Goal: Task Accomplishment & Management: Use online tool/utility

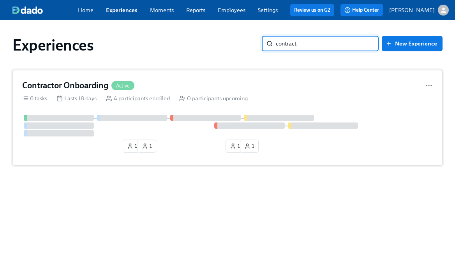
type input "contract"
click at [207, 86] on div "Contractor Onboarding Active" at bounding box center [227, 86] width 410 height 12
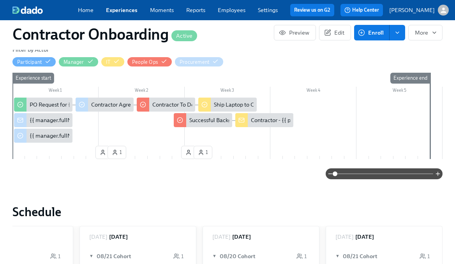
scroll to position [182, 0]
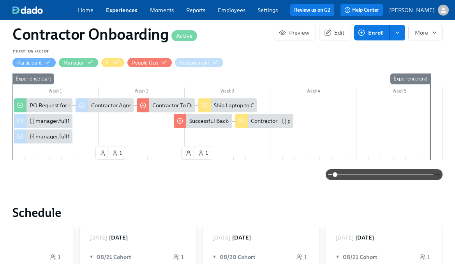
click at [436, 174] on icon "button" at bounding box center [437, 175] width 6 height 6
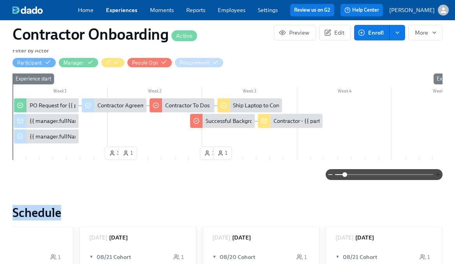
click at [436, 174] on div at bounding box center [383, 174] width 117 height 11
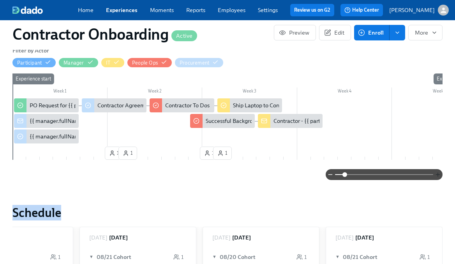
click at [435, 178] on icon "button" at bounding box center [437, 175] width 6 height 6
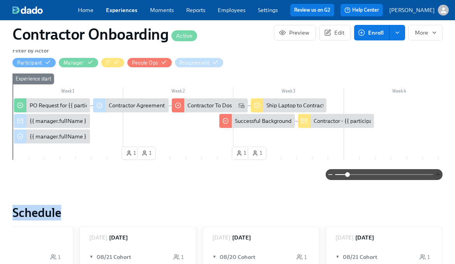
click at [435, 178] on icon "button" at bounding box center [437, 175] width 6 height 6
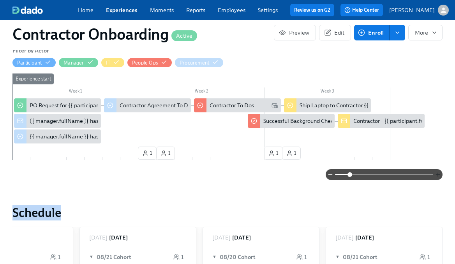
click at [435, 178] on icon "button" at bounding box center [437, 175] width 6 height 6
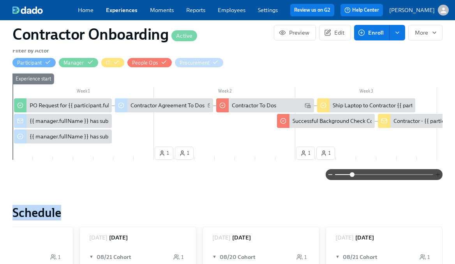
click at [435, 178] on icon "button" at bounding box center [437, 175] width 6 height 6
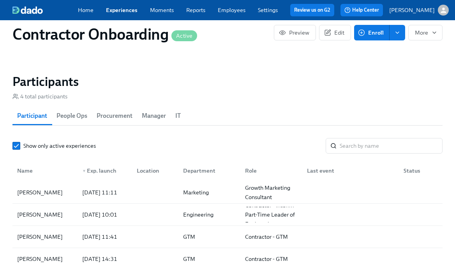
scroll to position [640, 0]
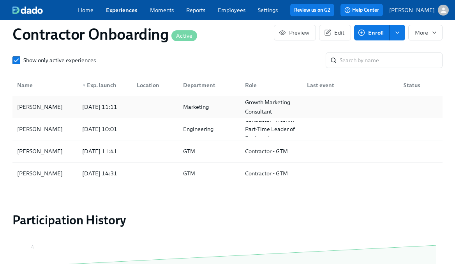
click at [163, 109] on div at bounding box center [153, 107] width 47 height 16
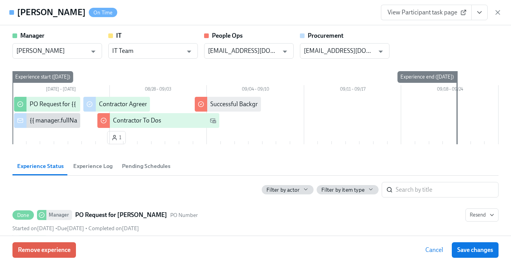
click at [454, 11] on icon "View task page" at bounding box center [479, 13] width 8 height 8
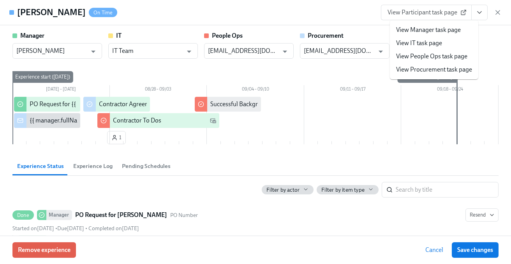
click at [448, 44] on li "View IT task page" at bounding box center [434, 43] width 88 height 13
click at [413, 44] on link "View IT task page" at bounding box center [419, 43] width 46 height 9
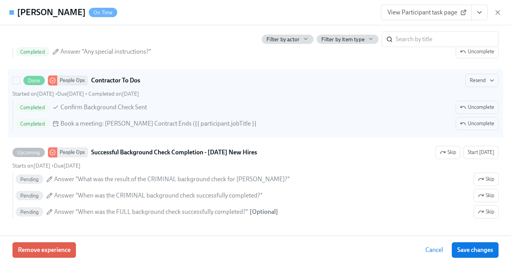
scroll to position [310, 0]
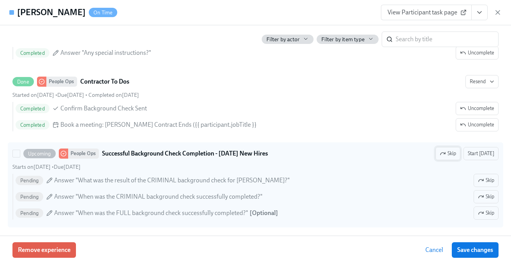
click at [454, 153] on span "Start [DATE]" at bounding box center [480, 154] width 26 height 8
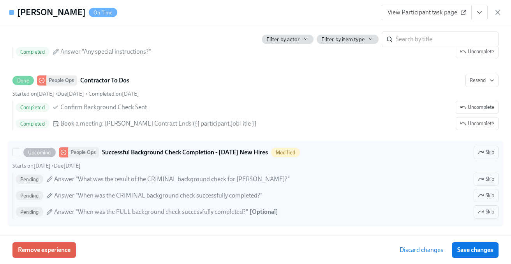
scroll to position [0, 0]
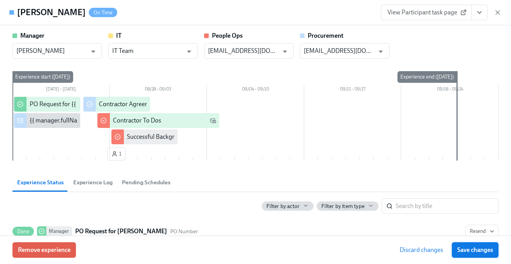
click at [454, 249] on span "Save changes" at bounding box center [475, 250] width 36 height 8
click at [454, 10] on icon "button" at bounding box center [497, 13] width 8 height 8
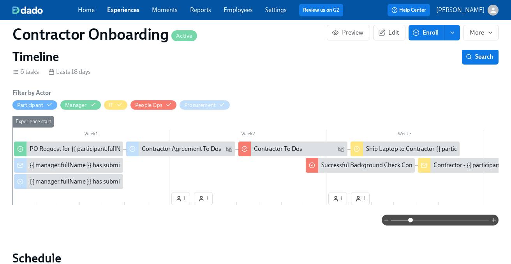
scroll to position [142, 0]
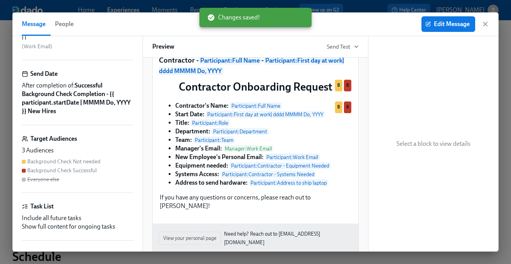
scroll to position [74, 0]
click at [83, 162] on div "Background Check Not needed" at bounding box center [63, 160] width 73 height 7
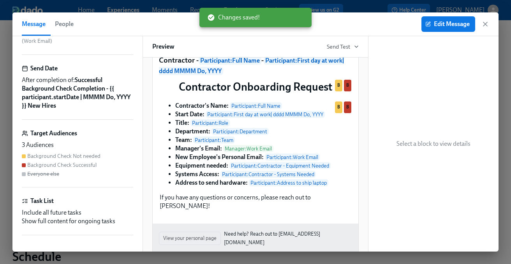
scroll to position [82, 0]
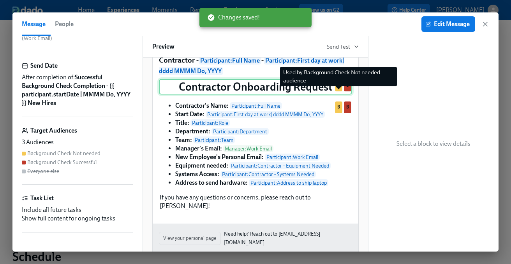
click at [339, 91] on div "B" at bounding box center [338, 86] width 7 height 12
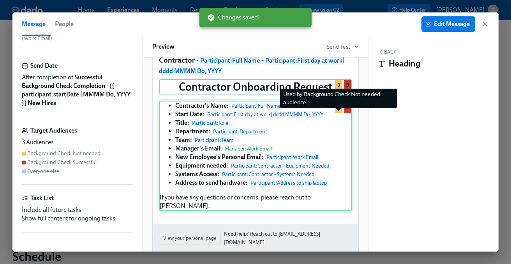
click at [338, 113] on div "B" at bounding box center [338, 108] width 7 height 12
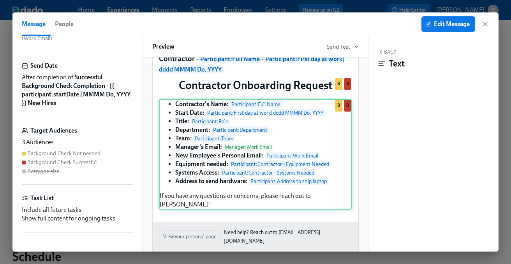
scroll to position [0, 0]
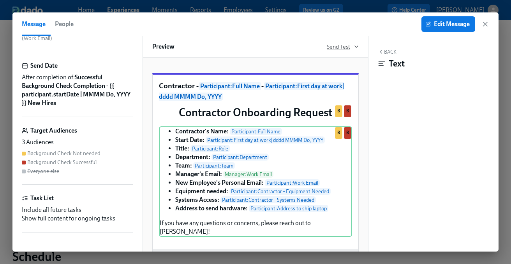
click at [336, 43] on span "Send Test" at bounding box center [342, 47] width 32 height 8
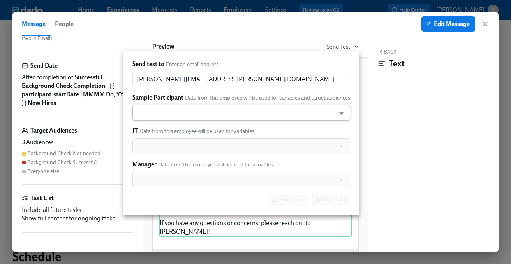
click at [202, 117] on input "text" at bounding box center [233, 113] width 195 height 16
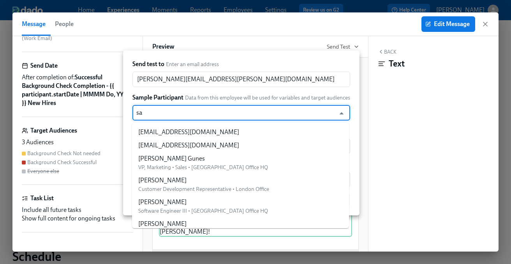
type input "[PERSON_NAME]"
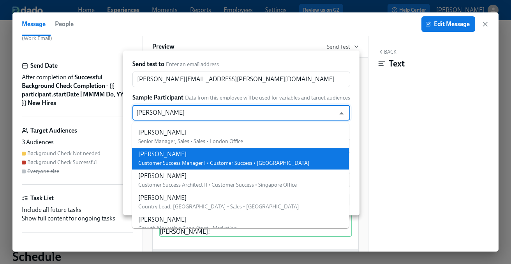
scroll to position [75, 0]
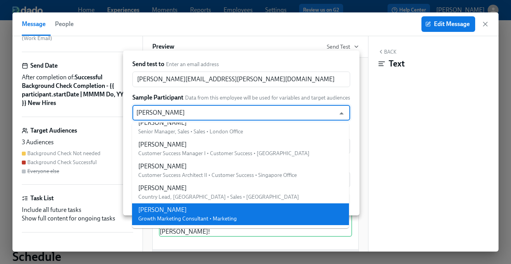
click at [187, 214] on div "[PERSON_NAME] Growth Marketing Consultant • Marketing" at bounding box center [187, 214] width 98 height 17
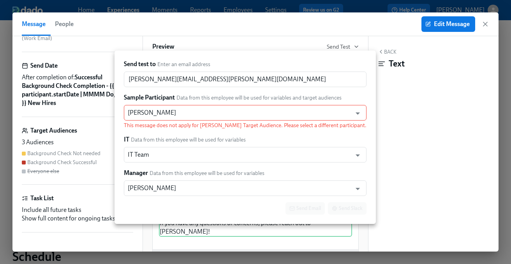
click at [365, 74] on div at bounding box center [255, 132] width 511 height 264
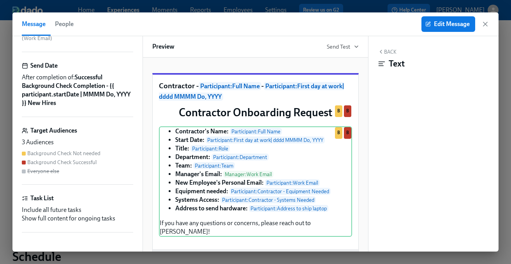
click at [78, 154] on div "Background Check Not needed" at bounding box center [63, 153] width 73 height 7
click at [79, 164] on div "Background Check Successful" at bounding box center [61, 162] width 69 height 7
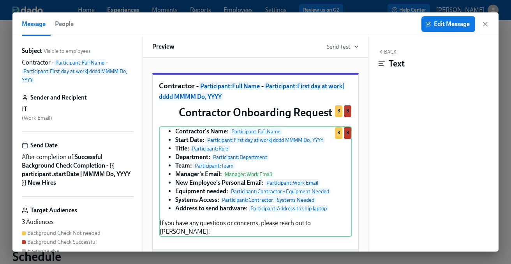
scroll to position [0, 0]
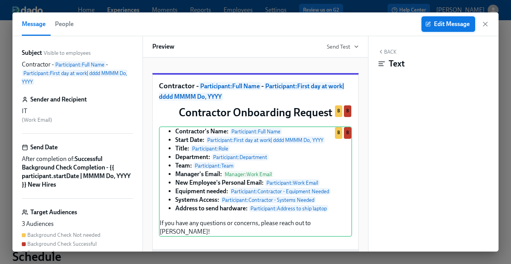
click at [454, 23] on span "Edit Message" at bounding box center [447, 24] width 43 height 8
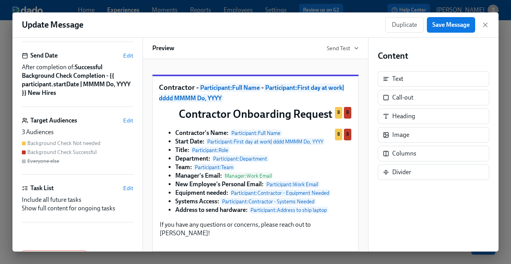
click at [130, 115] on div "Subject Visible to employees [DEMOGRAPHIC_DATA] - {{ participant.fullName }}- {…" at bounding box center [77, 99] width 111 height 265
click at [129, 120] on span "Edit" at bounding box center [128, 121] width 10 height 8
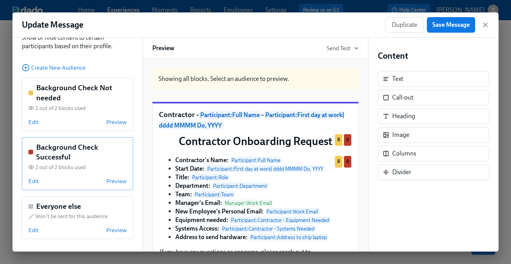
scroll to position [40, 0]
click at [114, 123] on span "Preview" at bounding box center [116, 123] width 20 height 8
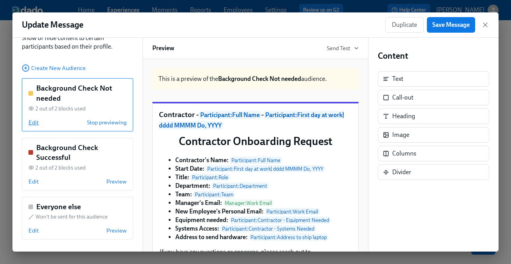
click at [35, 121] on span "Edit" at bounding box center [33, 123] width 10 height 8
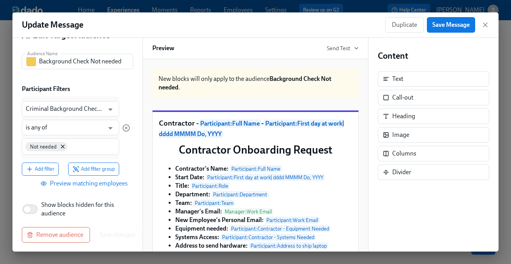
scroll to position [33, 0]
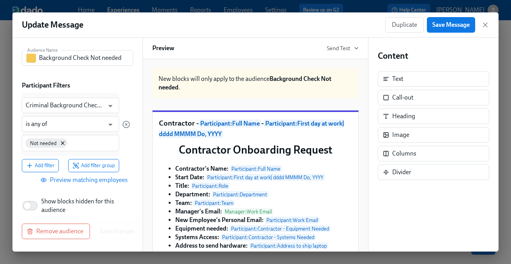
click at [68, 181] on span "Preview matching employees" at bounding box center [85, 180] width 86 height 8
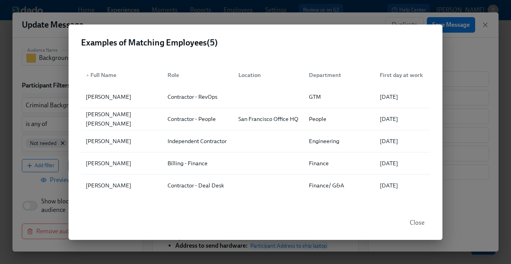
click at [16, 185] on div "Examples of Matching Employees ( 5 ) ▲ Full Name Role Location Department First…" at bounding box center [255, 132] width 511 height 264
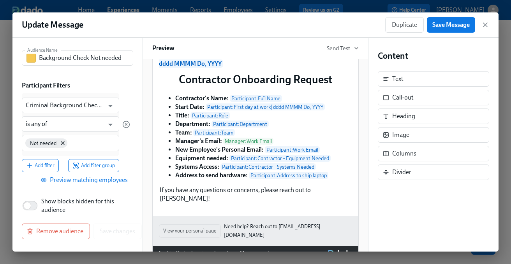
scroll to position [70, 0]
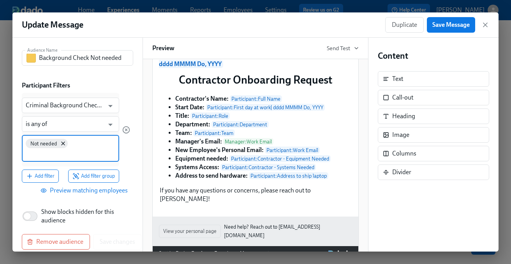
click at [98, 142] on div "Not needed" at bounding box center [70, 148] width 97 height 27
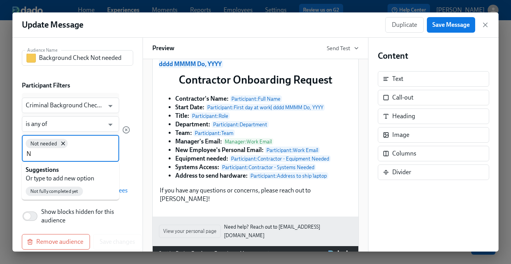
type input "No"
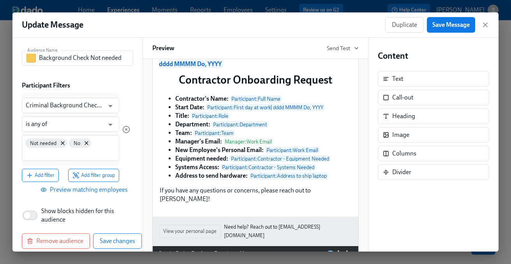
click at [75, 192] on span "Preview matching employees" at bounding box center [85, 190] width 86 height 8
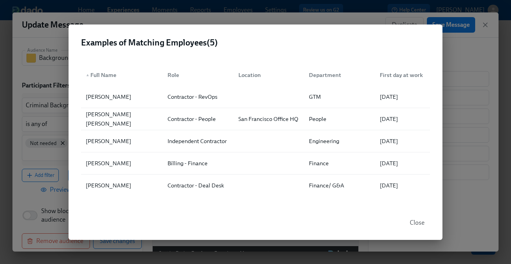
click at [184, 198] on div "▲ Full Name Role Location Department First day at work [PERSON_NAME] [DEMOGRAPH…" at bounding box center [255, 130] width 374 height 151
click at [412, 221] on span "Close" at bounding box center [416, 223] width 15 height 8
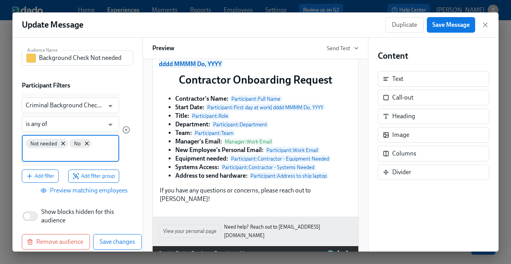
click at [79, 155] on input at bounding box center [70, 154] width 89 height 8
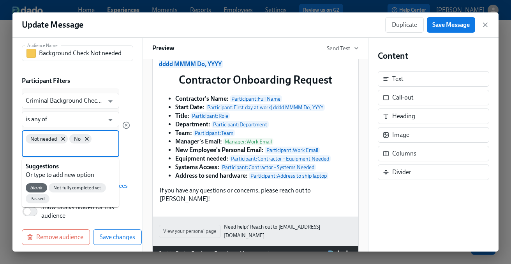
scroll to position [37, 0]
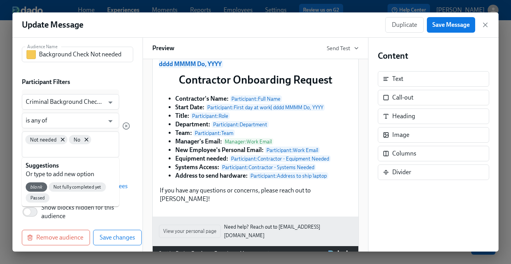
click at [79, 155] on div "Not needed No" at bounding box center [70, 145] width 97 height 26
click at [123, 147] on div at bounding box center [126, 125] width 8 height 73
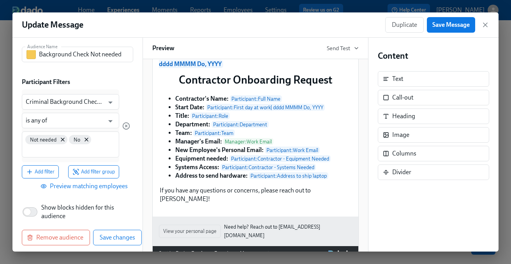
scroll to position [43, 0]
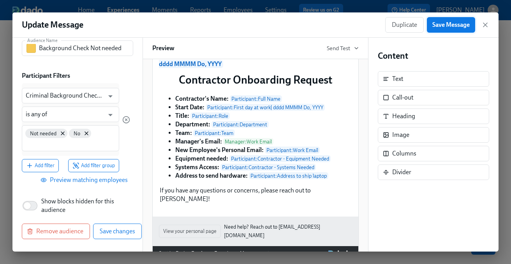
click at [452, 26] on span "Save Message" at bounding box center [450, 25] width 37 height 8
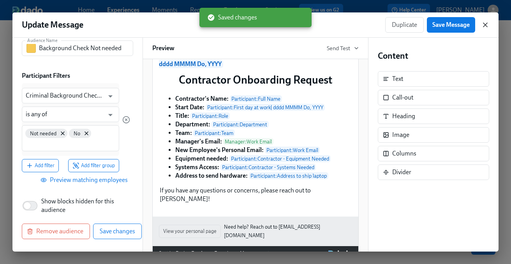
click at [454, 24] on icon "button" at bounding box center [485, 25] width 4 height 4
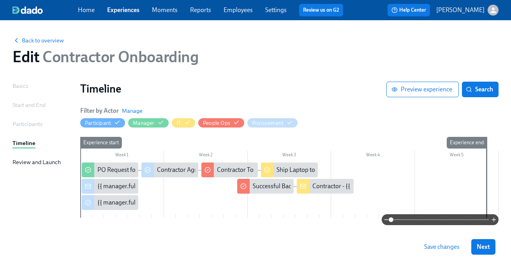
scroll to position [21, 0]
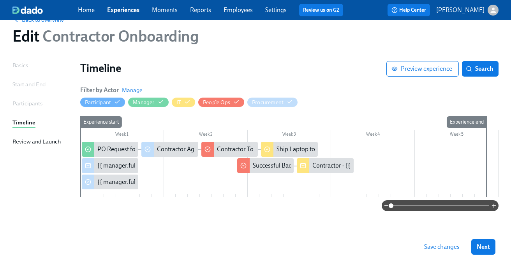
click at [443, 245] on span "Save changes" at bounding box center [441, 247] width 35 height 8
click at [24, 66] on div "Basics" at bounding box center [20, 65] width 16 height 9
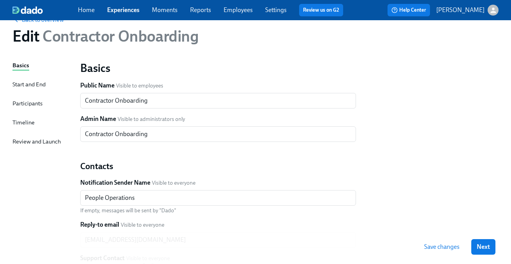
click at [39, 146] on div "Review and Launch" at bounding box center [36, 141] width 48 height 9
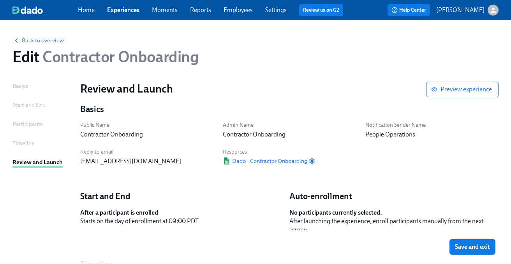
click at [53, 40] on span "Back to overview" at bounding box center [37, 41] width 51 height 8
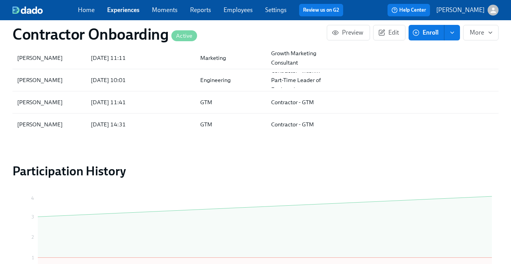
scroll to position [637, 0]
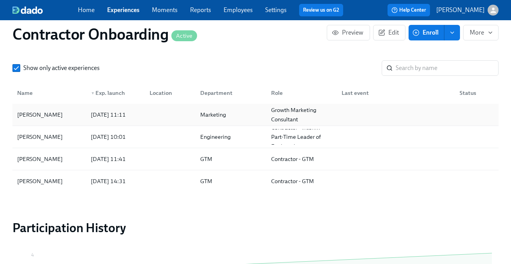
click at [32, 111] on div "[PERSON_NAME]" at bounding box center [40, 114] width 52 height 9
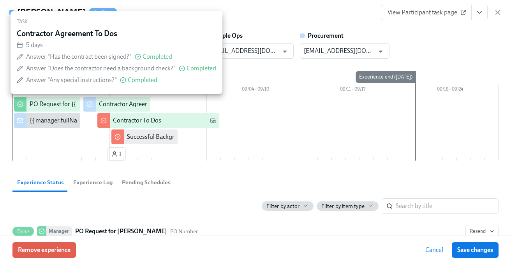
click at [110, 106] on div "Contractor Agreement To Dos" at bounding box center [138, 104] width 79 height 9
click at [124, 104] on div "Contractor Agreement To Dos" at bounding box center [138, 104] width 79 height 9
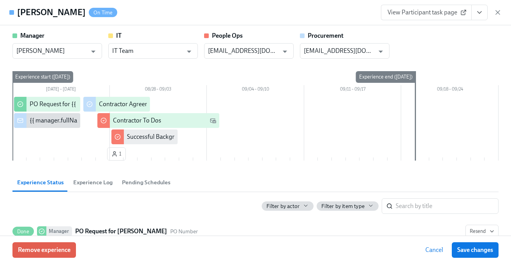
click at [272, 140] on div at bounding box center [255, 121] width 486 height 49
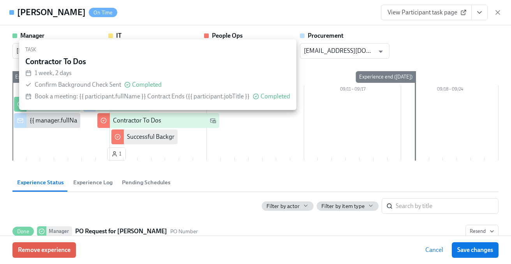
click at [180, 120] on div "Contractor To Dos" at bounding box center [164, 120] width 103 height 9
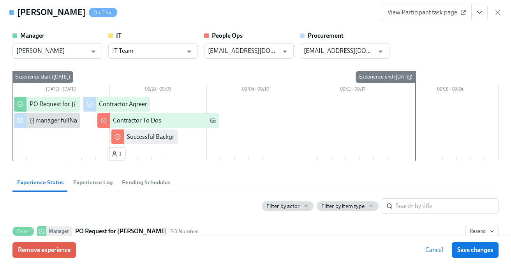
scroll to position [1, 0]
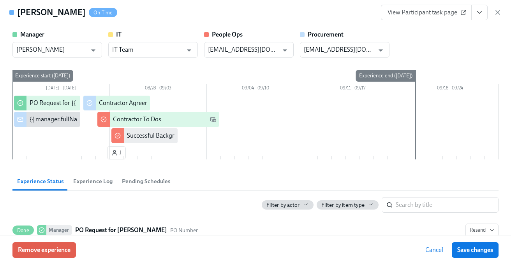
click at [418, 18] on link "View Participant task page" at bounding box center [426, 13] width 91 height 16
click at [454, 13] on icon "View task page" at bounding box center [479, 13] width 4 height 2
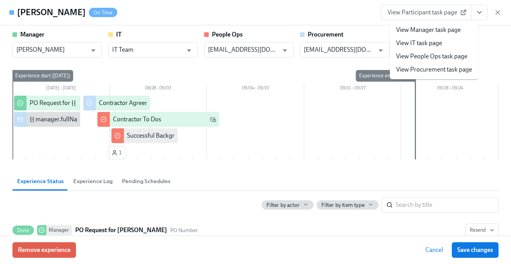
click at [438, 58] on link "View People Ops task page" at bounding box center [431, 56] width 71 height 9
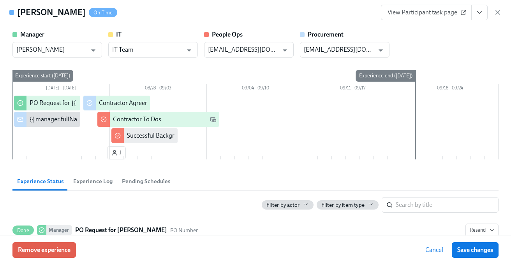
click at [454, 13] on icon "View task page" at bounding box center [479, 13] width 8 height 8
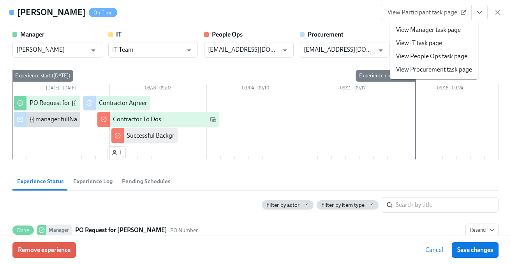
click at [430, 69] on link "View Procurement task page" at bounding box center [434, 69] width 76 height 9
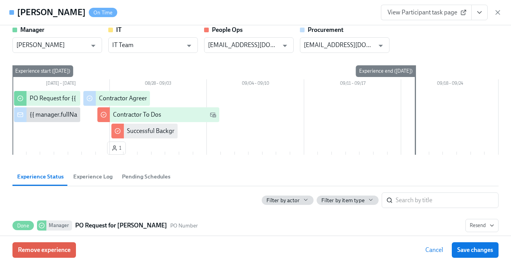
scroll to position [0, 0]
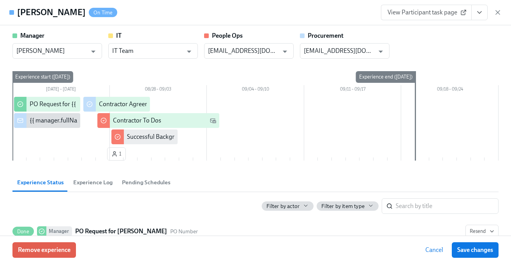
click at [454, 9] on icon "View task page" at bounding box center [479, 13] width 8 height 8
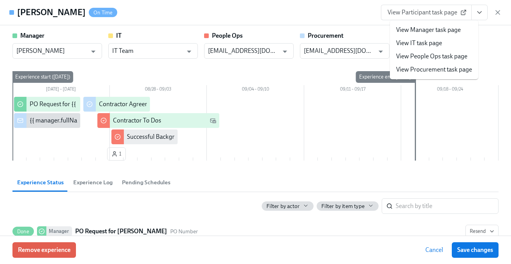
click at [454, 56] on link "View People Ops task page" at bounding box center [431, 56] width 71 height 9
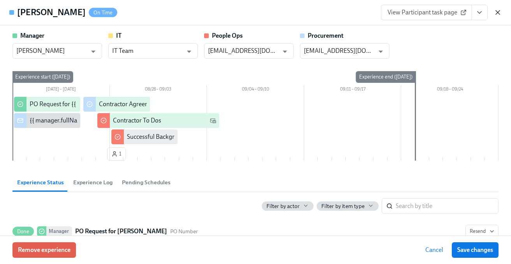
click at [454, 12] on icon "button" at bounding box center [497, 13] width 8 height 8
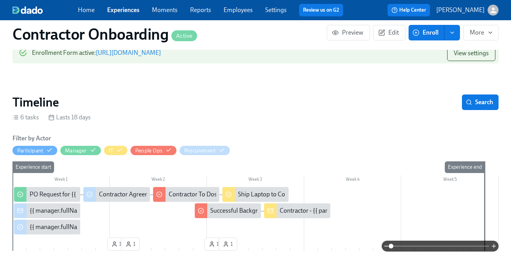
scroll to position [95, 0]
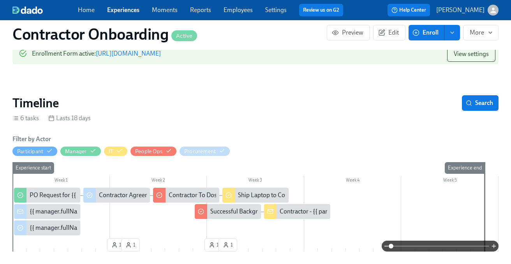
click at [298, 214] on div "Contractor - {{ participant.fullName }}- {{ participant.startDate | dddd MMMM D…" at bounding box center [397, 211] width 236 height 9
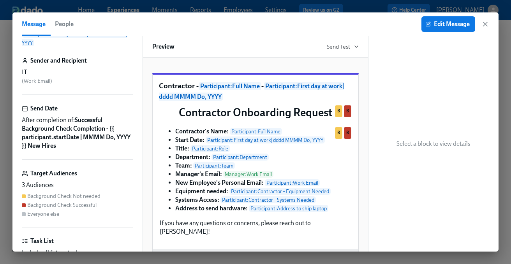
scroll to position [40, 0]
click at [93, 139] on strong "Successful Background Check Completion - ​{​{ participant.startDate | MMMM Do, …" at bounding box center [76, 132] width 109 height 33
click at [94, 122] on strong "Successful Background Check Completion - ​{​{ participant.startDate | MMMM Do, …" at bounding box center [76, 132] width 109 height 33
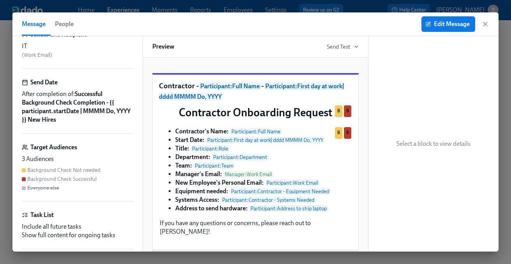
scroll to position [65, 0]
click at [102, 171] on div "Background Check Not needed Background Check Successful Everyone else" at bounding box center [77, 178] width 111 height 25
click at [91, 181] on div "Background Check Successful" at bounding box center [61, 178] width 69 height 7
click at [426, 22] on icon "button" at bounding box center [428, 24] width 4 height 4
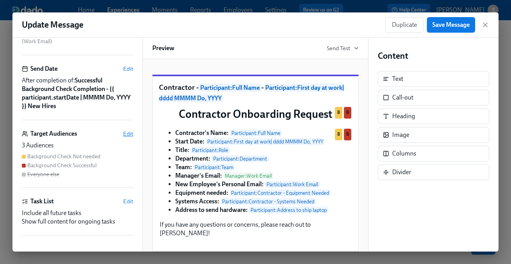
click at [127, 133] on span "Edit" at bounding box center [128, 134] width 10 height 8
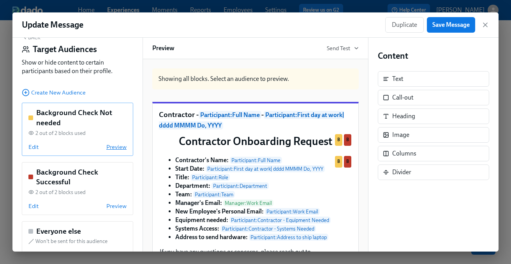
scroll to position [41, 0]
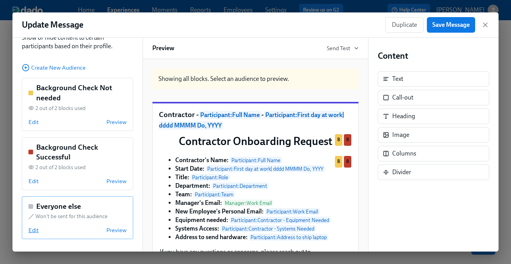
click at [33, 230] on span "Edit" at bounding box center [33, 230] width 10 height 8
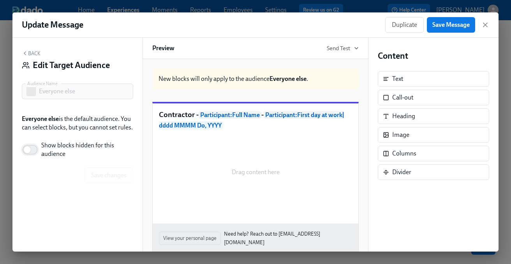
click at [34, 156] on input "Show blocks hidden for this audience" at bounding box center [27, 149] width 51 height 17
checkbox input "true"
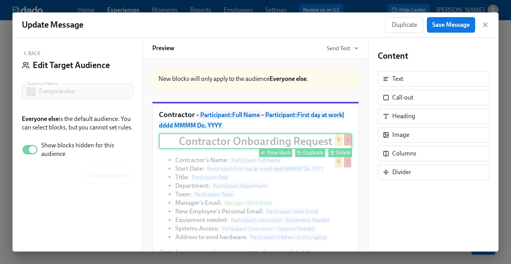
click at [285, 156] on div "Show block" at bounding box center [279, 153] width 24 height 6
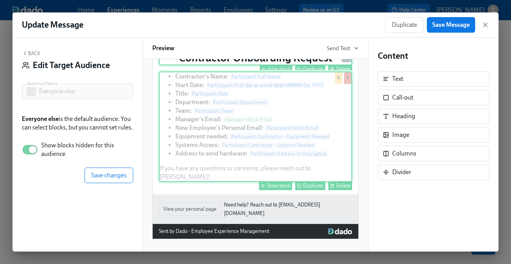
click at [278, 189] on div "Show block" at bounding box center [279, 186] width 24 height 6
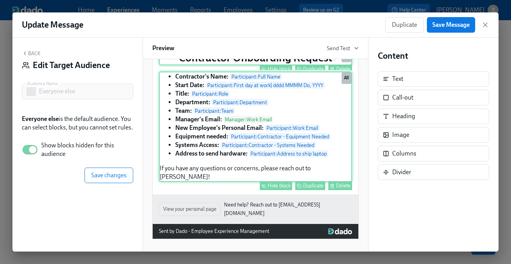
scroll to position [84, 0]
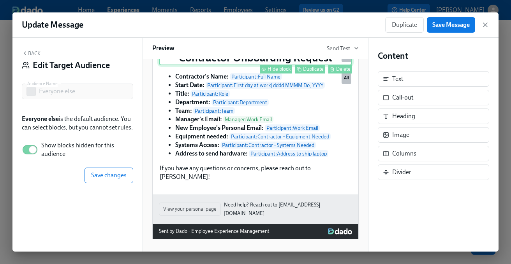
click at [221, 195] on div "Contractor - Participant : Full Name - Participant : First day at work | dddd M…" at bounding box center [255, 107] width 205 height 175
click at [444, 24] on span "Save Message" at bounding box center [450, 25] width 37 height 8
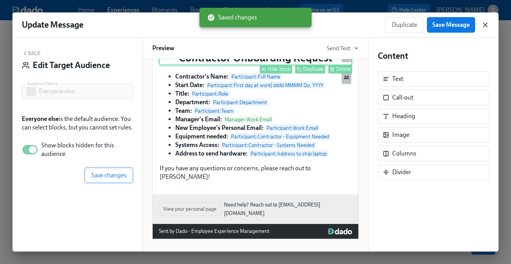
click at [454, 25] on icon "button" at bounding box center [485, 25] width 4 height 4
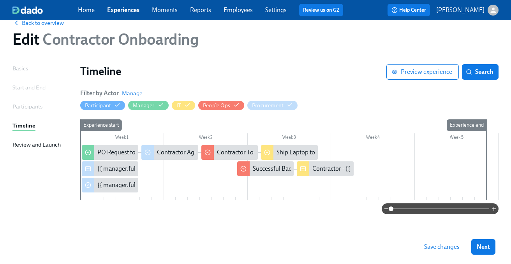
scroll to position [21, 0]
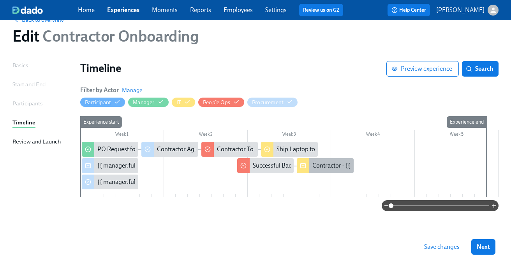
click at [320, 166] on div "Contractor - {{ participant.fullName }}- {{ participant.startDate | dddd MMMM D…" at bounding box center [430, 165] width 236 height 9
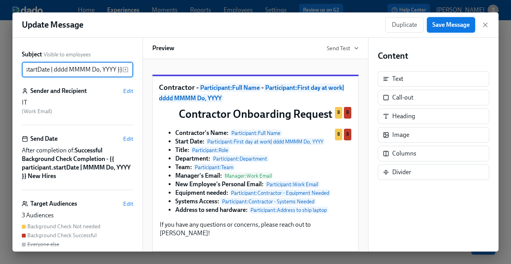
click at [454, 18] on button "Save Message" at bounding box center [450, 25] width 48 height 16
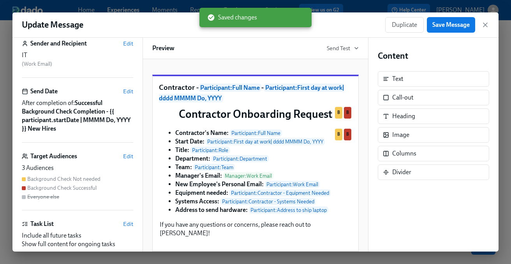
scroll to position [49, 0]
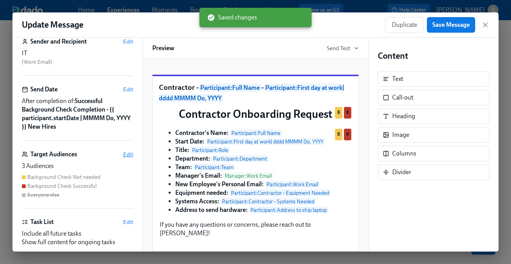
click at [127, 154] on span "Edit" at bounding box center [128, 155] width 10 height 8
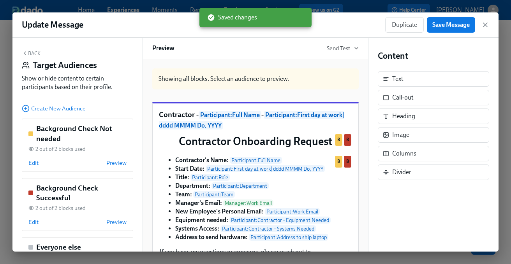
scroll to position [41, 0]
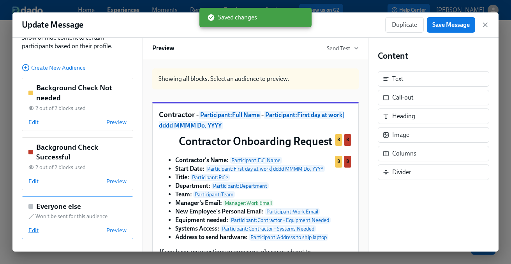
click at [35, 228] on span "Edit" at bounding box center [33, 230] width 10 height 8
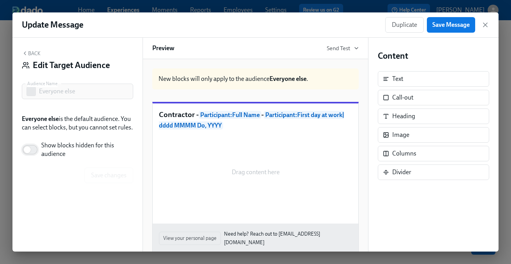
click at [30, 155] on input "Show blocks hidden for this audience" at bounding box center [27, 149] width 51 height 17
checkbox input "true"
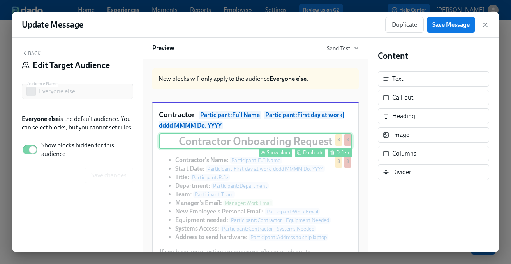
click at [265, 157] on button "Show block" at bounding box center [275, 152] width 33 height 9
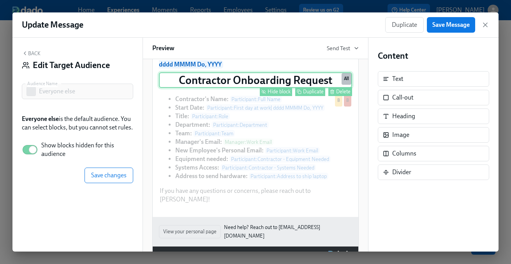
scroll to position [66, 0]
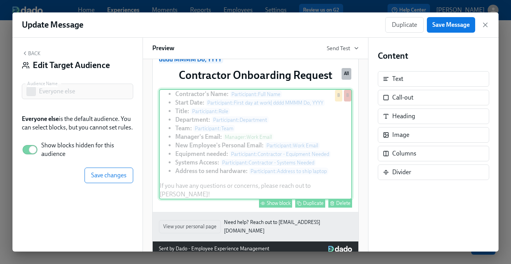
click at [271, 205] on div "Show block" at bounding box center [279, 203] width 24 height 6
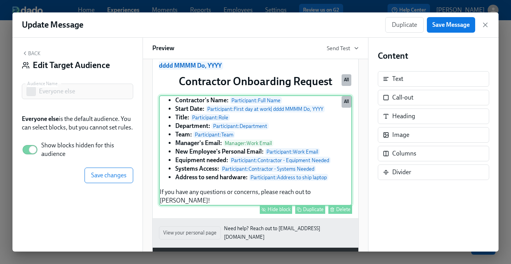
scroll to position [61, 0]
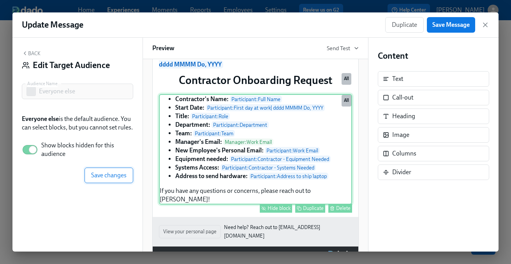
click at [109, 179] on span "Save changes" at bounding box center [108, 176] width 35 height 8
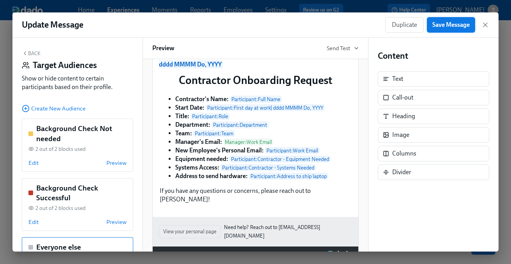
click at [454, 21] on span "Save Message" at bounding box center [450, 25] width 37 height 8
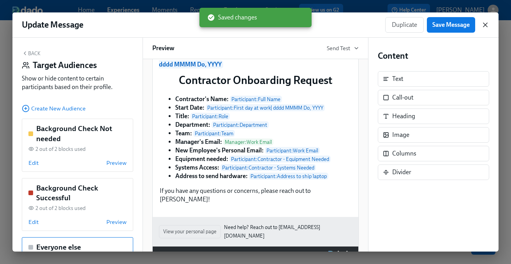
click at [454, 24] on icon "button" at bounding box center [485, 25] width 4 height 4
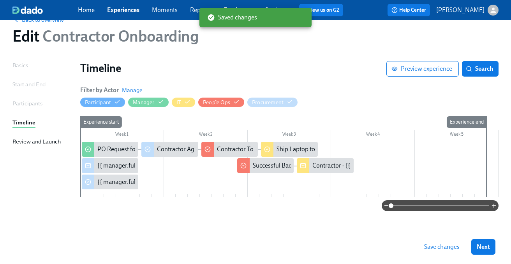
click at [434, 250] on span "Save changes" at bounding box center [441, 247] width 35 height 8
click at [44, 22] on span "Back to overview" at bounding box center [37, 20] width 51 height 8
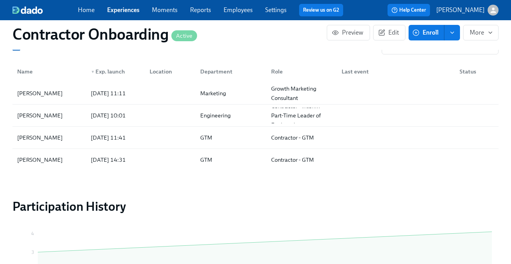
scroll to position [655, 0]
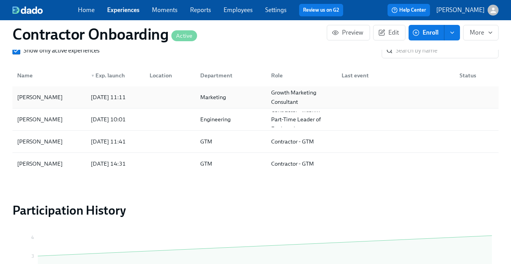
click at [63, 102] on div "[PERSON_NAME]" at bounding box center [49, 97] width 70 height 16
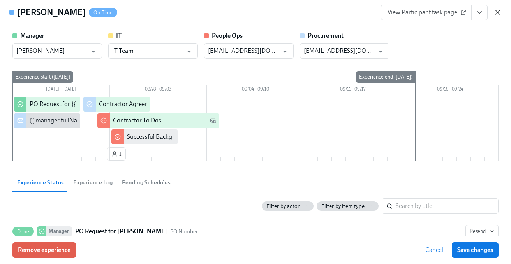
click at [454, 10] on icon "button" at bounding box center [497, 13] width 8 height 8
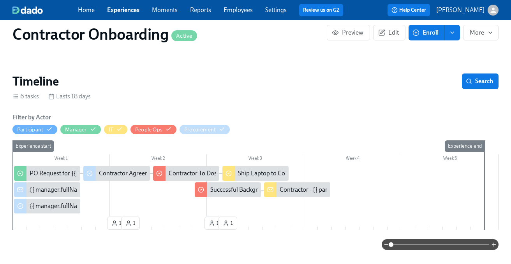
scroll to position [118, 0]
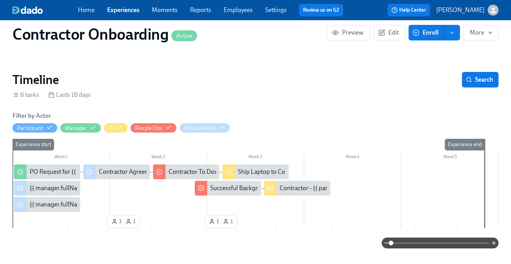
click at [292, 190] on div "Contractor - {{ participant.fullName }}- {{ participant.startDate | dddd MMMM D…" at bounding box center [397, 188] width 236 height 9
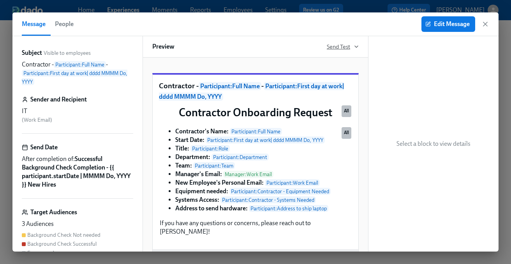
click at [335, 47] on span "Send Test" at bounding box center [342, 47] width 32 height 8
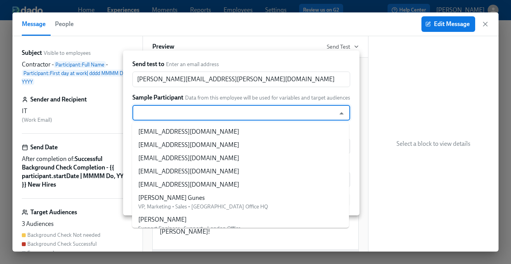
click at [247, 113] on input "text" at bounding box center [233, 113] width 195 height 16
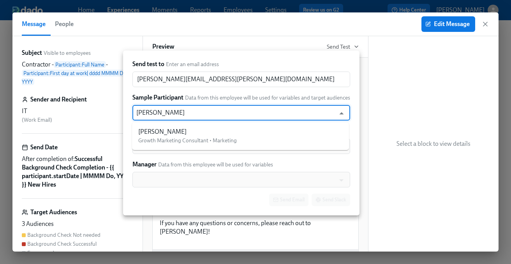
type input "[PERSON_NAME] st"
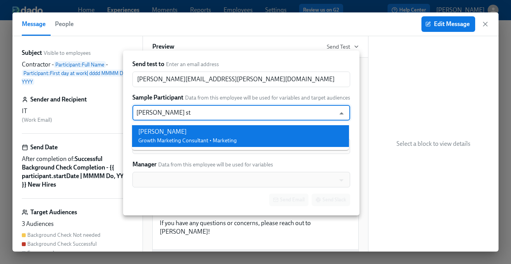
click at [226, 129] on div "[PERSON_NAME]" at bounding box center [187, 132] width 98 height 9
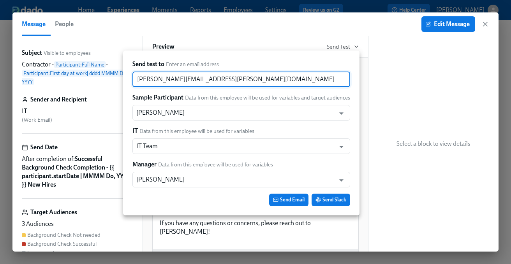
click at [230, 79] on input "[PERSON_NAME][EMAIL_ADDRESS][PERSON_NAME][DOMAIN_NAME]" at bounding box center [241, 80] width 218 height 16
type input "[DOMAIN_NAME][EMAIL_ADDRESS][DOMAIN_NAME]"
click at [292, 200] on span "Send Email" at bounding box center [289, 200] width 32 height 8
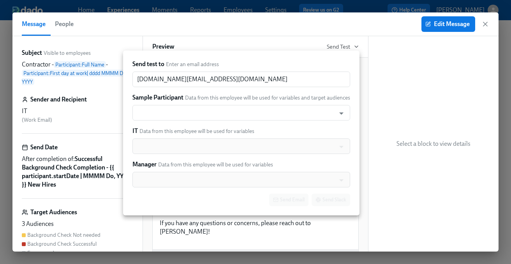
click at [454, 24] on div at bounding box center [255, 132] width 511 height 264
